Goal: Transaction & Acquisition: Purchase product/service

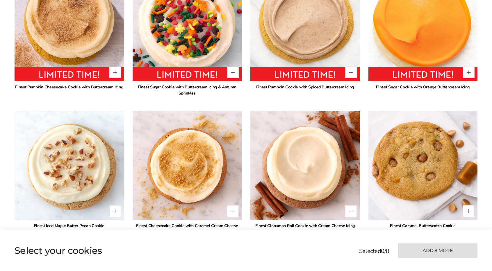
scroll to position [412, 0]
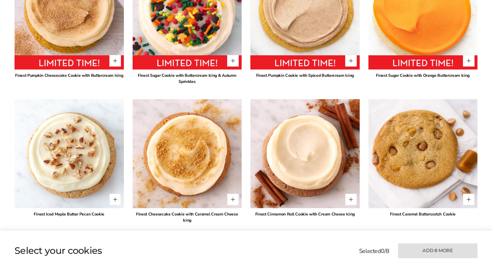
click at [178, 145] on img at bounding box center [187, 154] width 120 height 120
click at [235, 201] on button "Quantity button plus" at bounding box center [233, 200] width 12 height 12
type input "*"
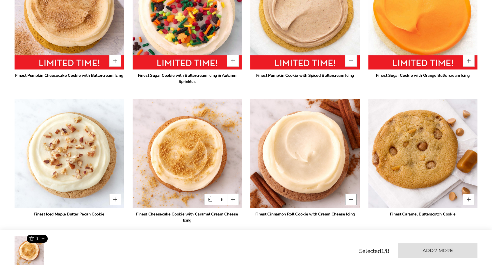
click at [349, 205] on button "Quantity button plus" at bounding box center [351, 200] width 12 height 12
type input "*"
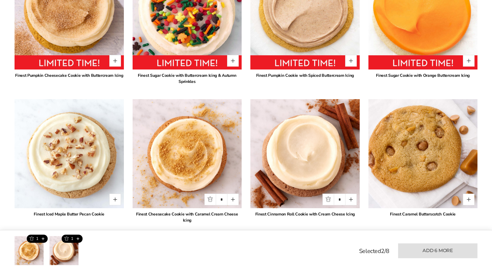
click at [476, 200] on img at bounding box center [423, 154] width 120 height 120
click at [469, 201] on button "Quantity button plus" at bounding box center [469, 200] width 12 height 12
type input "*"
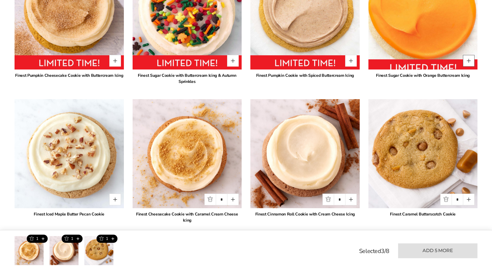
click at [467, 63] on button "Quantity button plus" at bounding box center [469, 61] width 12 height 12
type input "*"
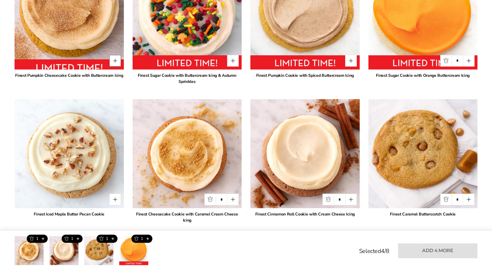
click at [118, 63] on button "Quantity button plus" at bounding box center [115, 61] width 12 height 12
type input "*"
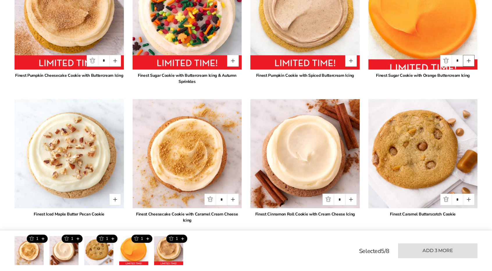
click at [469, 63] on button "Quantity button plus" at bounding box center [469, 61] width 12 height 12
type input "*"
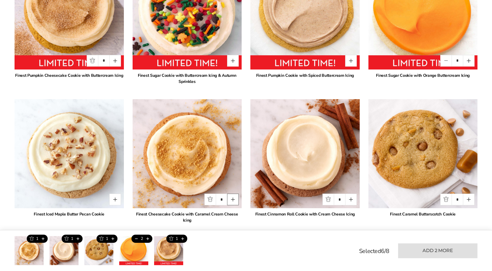
click at [232, 203] on button "Quantity button plus" at bounding box center [233, 200] width 12 height 12
type input "*"
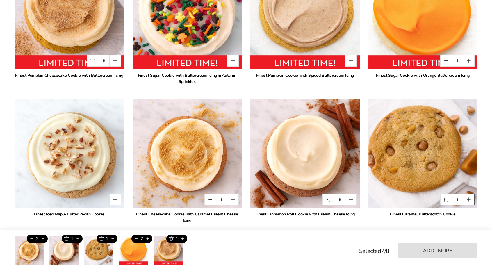
click at [469, 200] on button "Quantity button plus" at bounding box center [469, 200] width 12 height 12
type input "*"
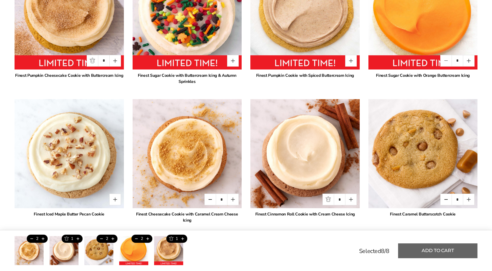
click at [446, 251] on button "Add to cart" at bounding box center [437, 251] width 79 height 15
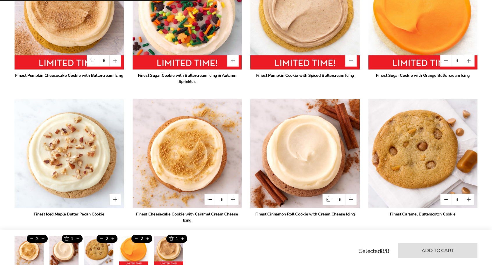
type input "*"
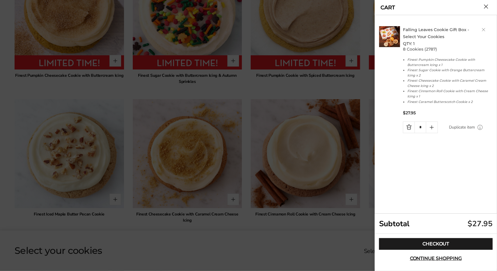
click at [487, 5] on button "Close cart" at bounding box center [486, 6] width 4 height 4
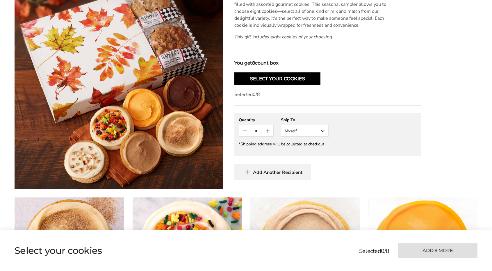
scroll to position [0, 0]
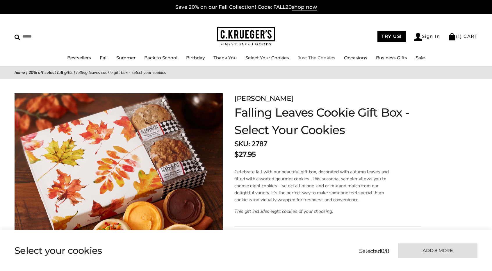
click at [317, 57] on link "Just The Cookies" at bounding box center [317, 58] width 38 height 6
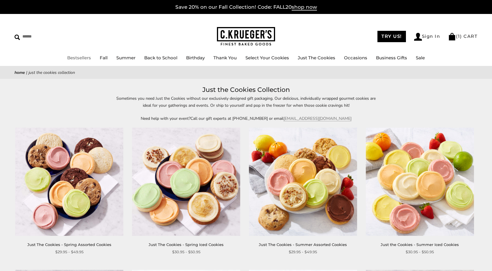
click at [67, 57] on link "Bestsellers" at bounding box center [79, 58] width 24 height 6
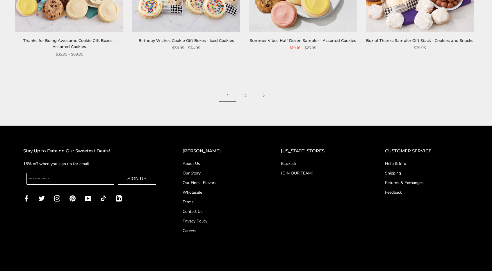
scroll to position [937, 0]
